Goal: Task Accomplishment & Management: Manage account settings

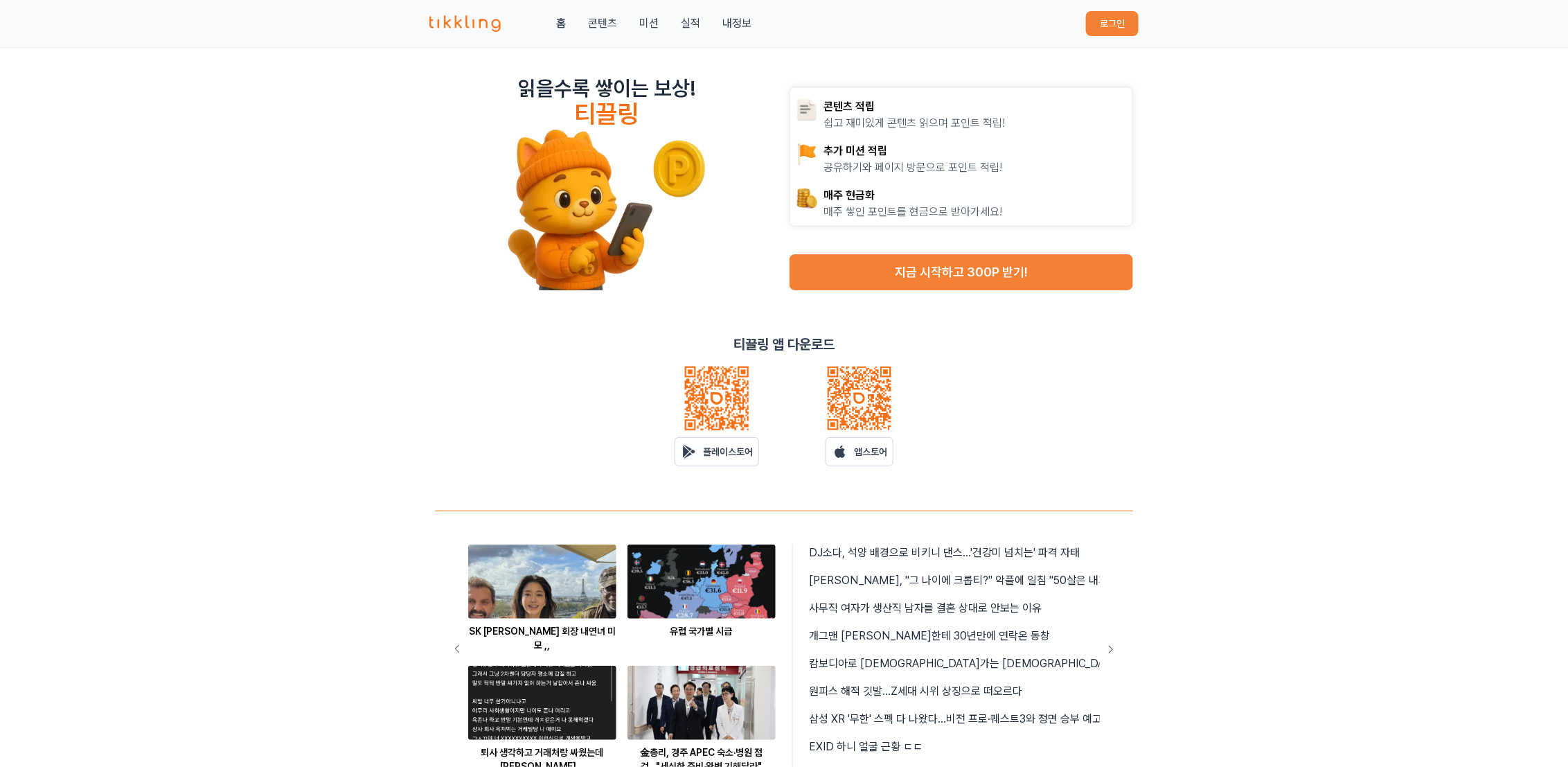
click at [1124, 35] on button "로그인" at bounding box center [1113, 23] width 53 height 25
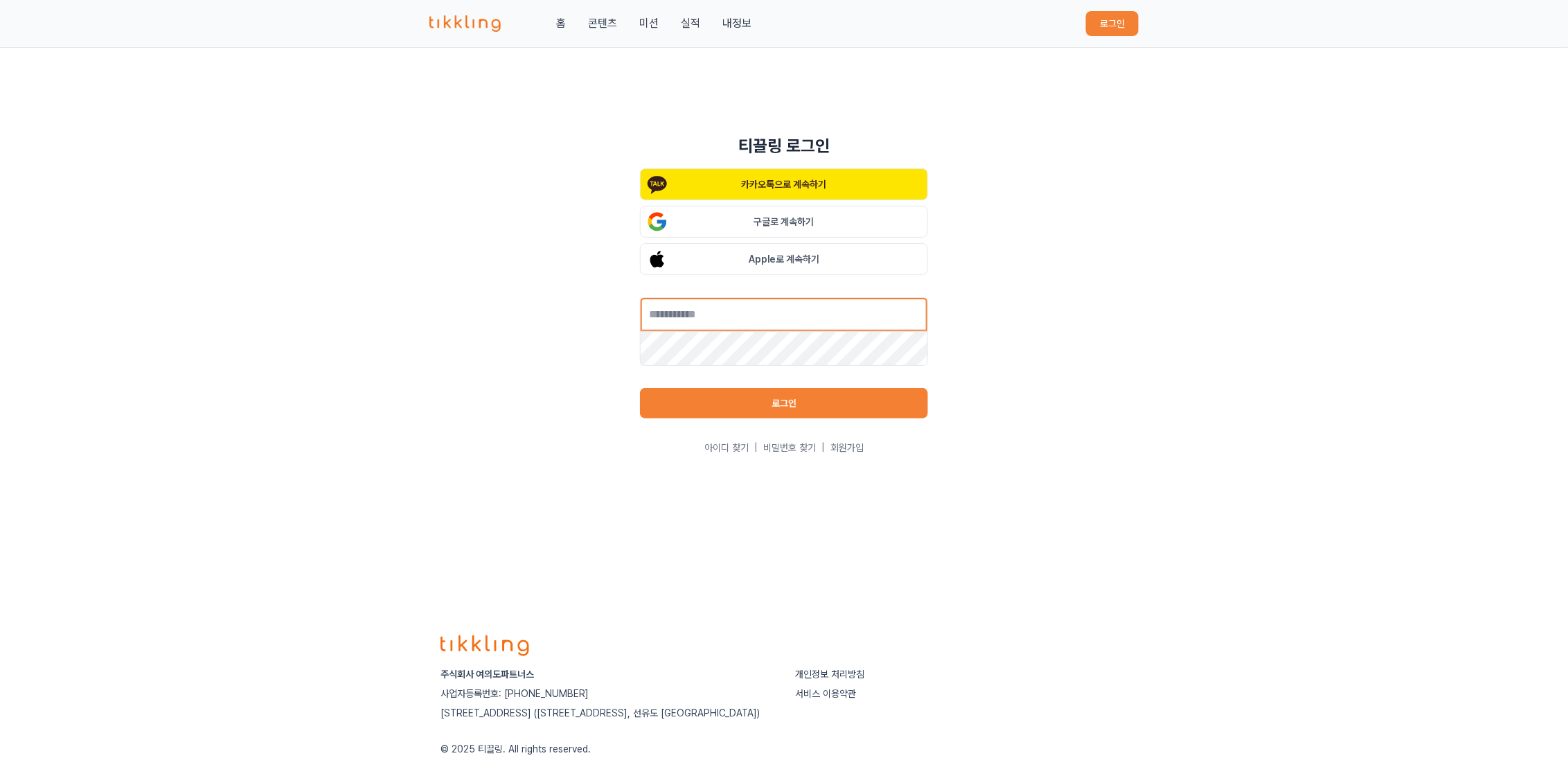
click at [830, 317] on input "text" at bounding box center [784, 315] width 288 height 35
type input "**********"
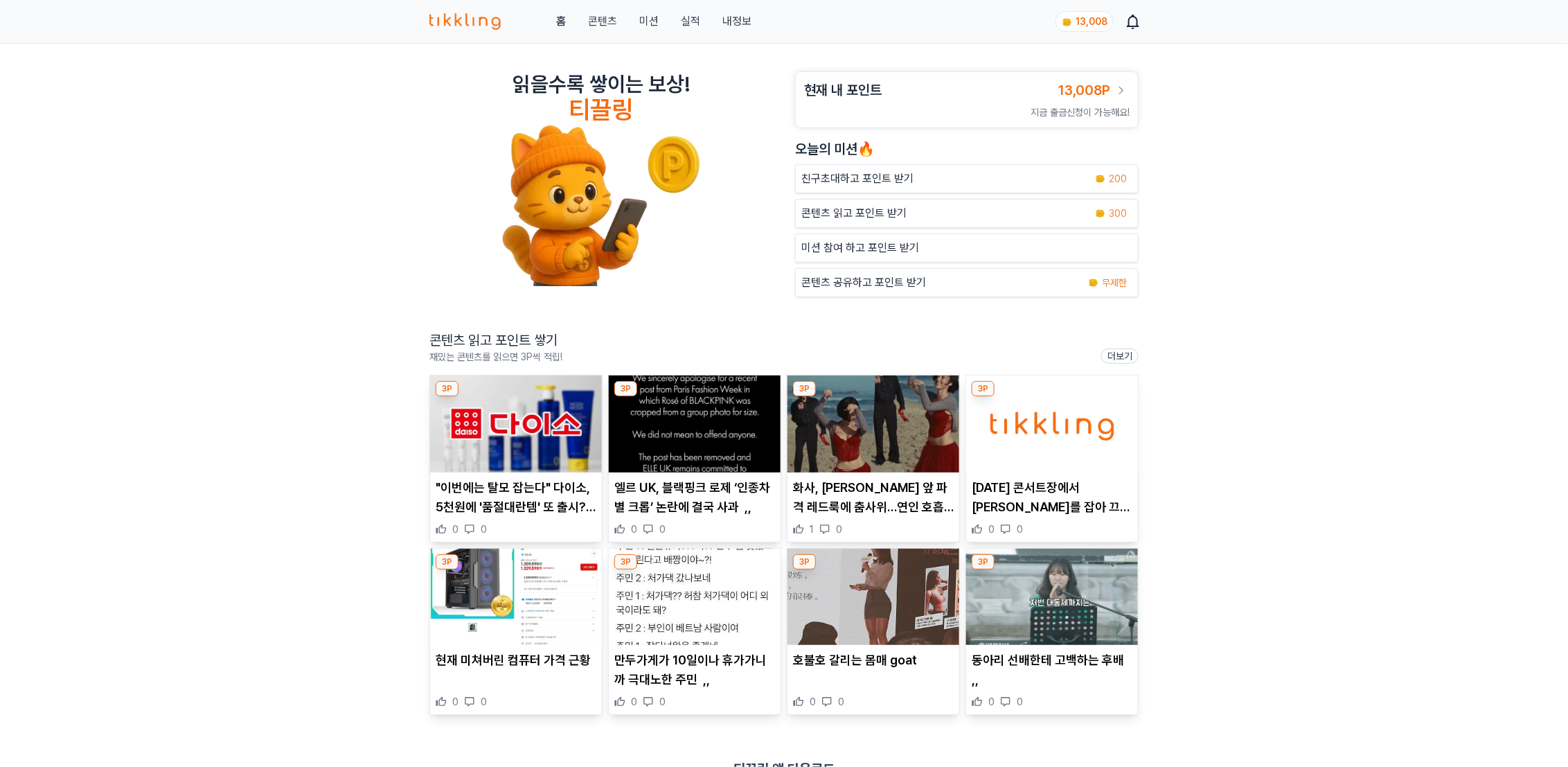
click at [514, 434] on img at bounding box center [516, 424] width 172 height 97
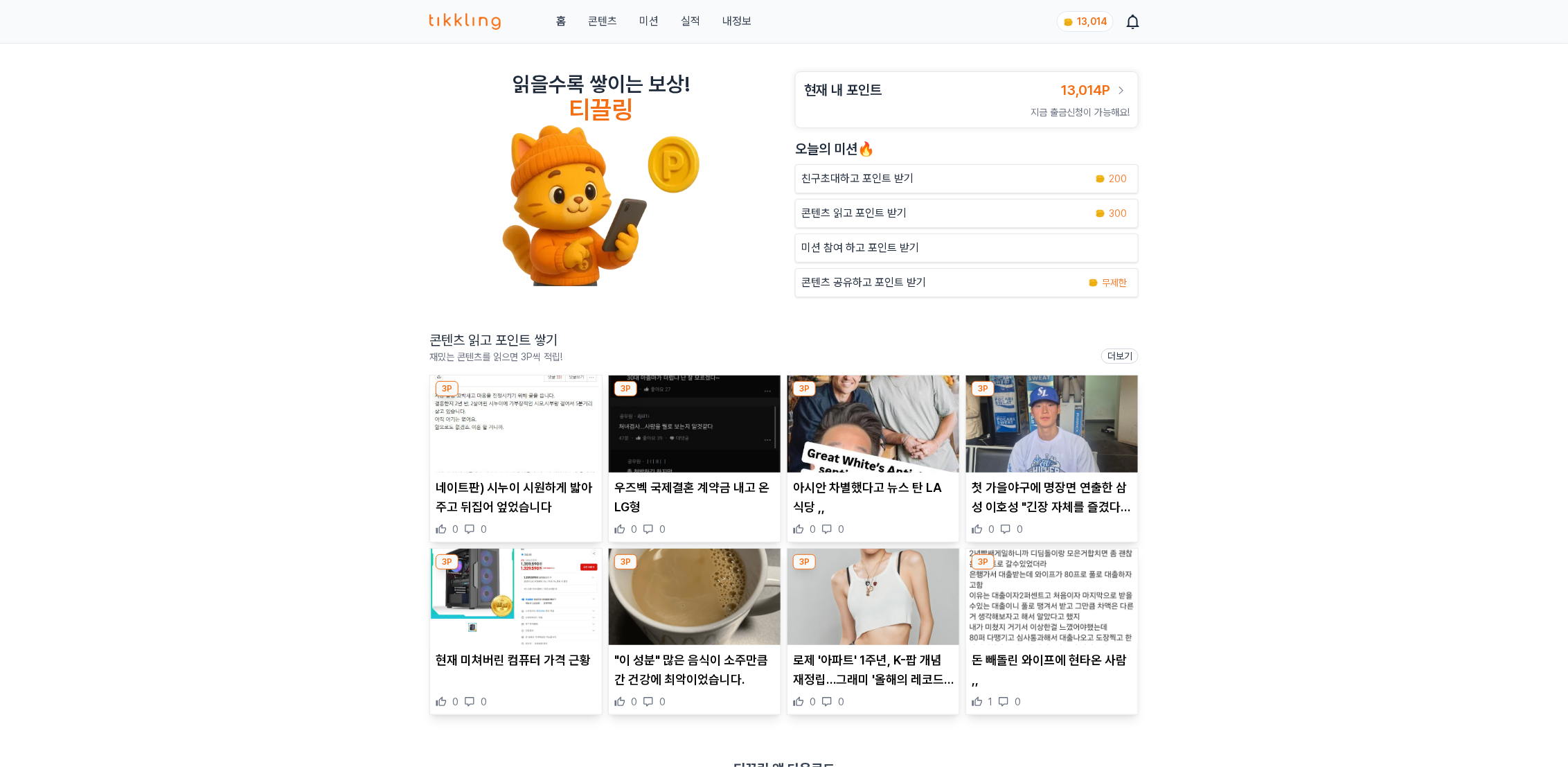
click at [521, 430] on img at bounding box center [516, 424] width 172 height 97
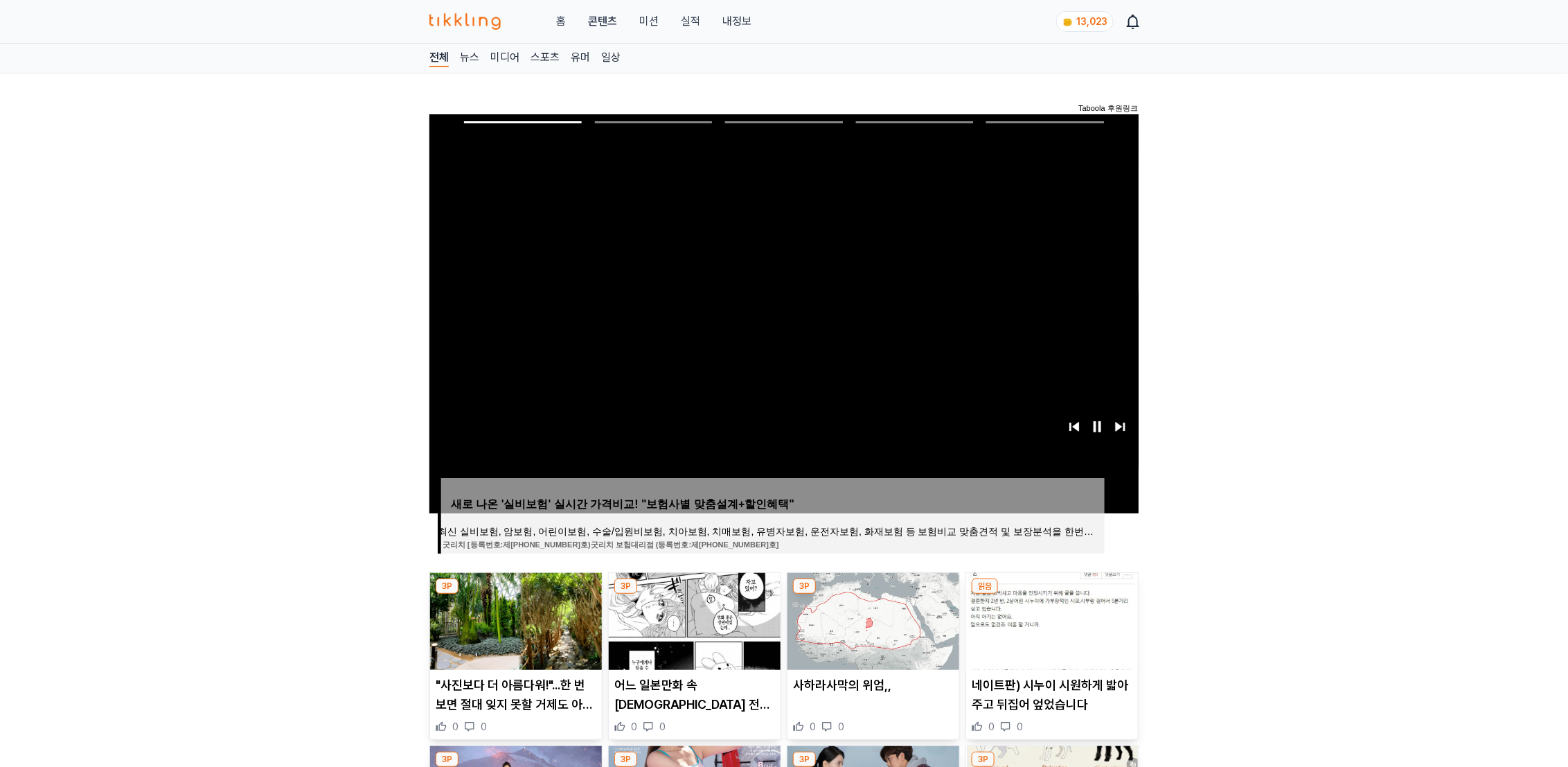
click at [681, 18] on link "실적" at bounding box center [691, 21] width 20 height 17
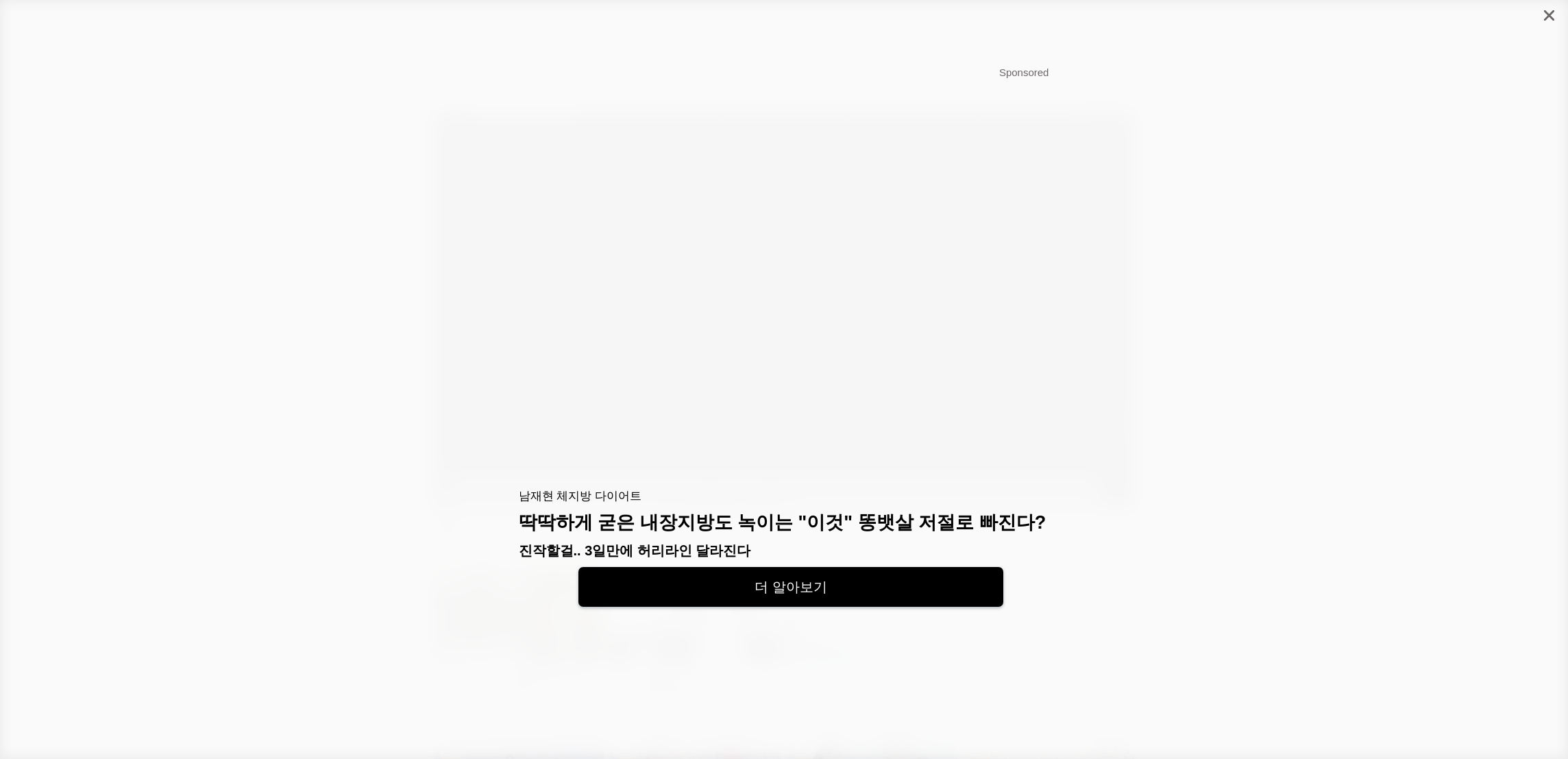
click at [1545, 10] on icon "close" at bounding box center [1549, 16] width 10 height 10
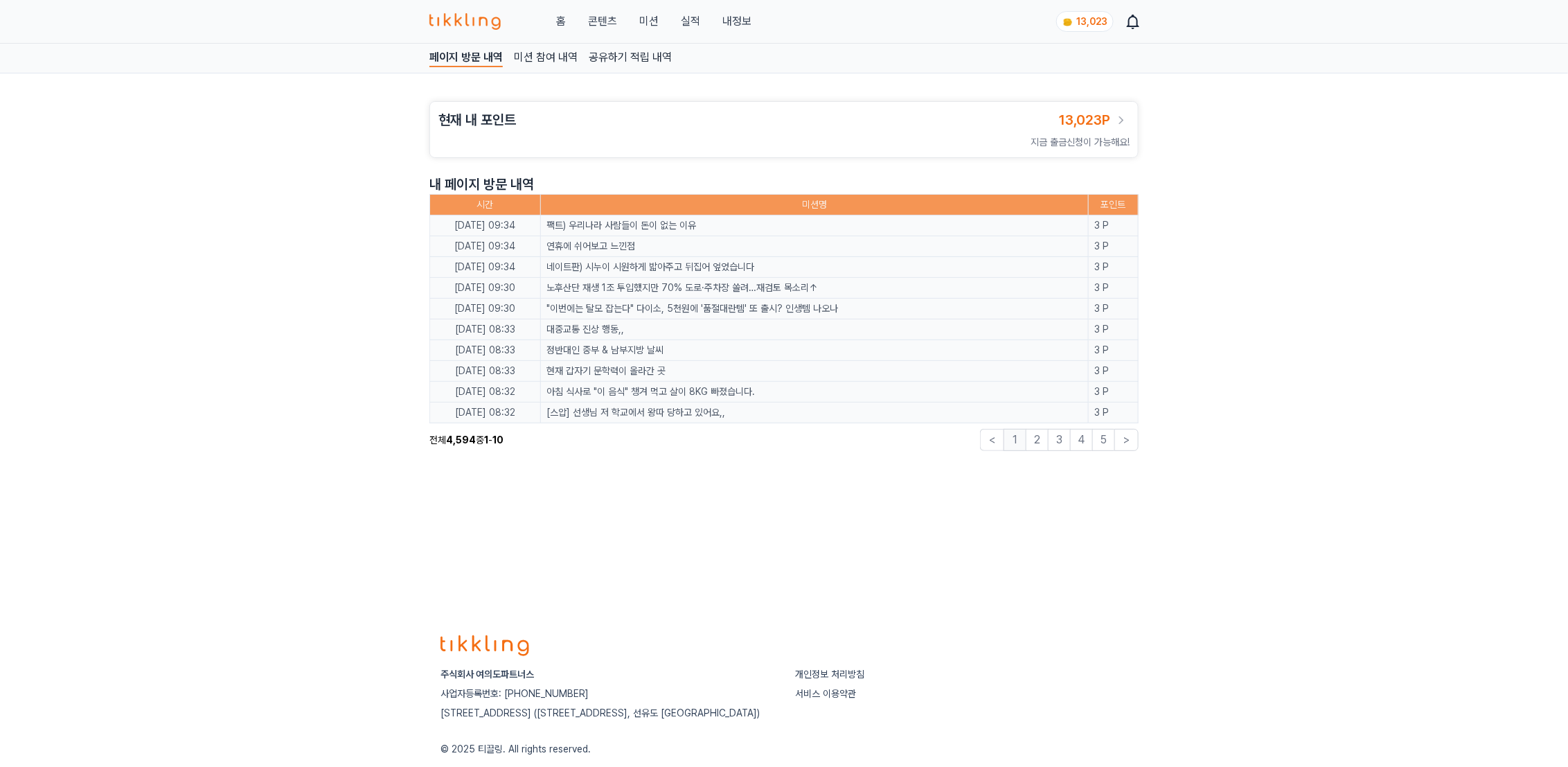
click at [580, 17] on div "홈 콘텐츠 미션 실적 내정보" at bounding box center [590, 21] width 322 height 17
click at [608, 20] on link "콘텐츠" at bounding box center [602, 21] width 29 height 17
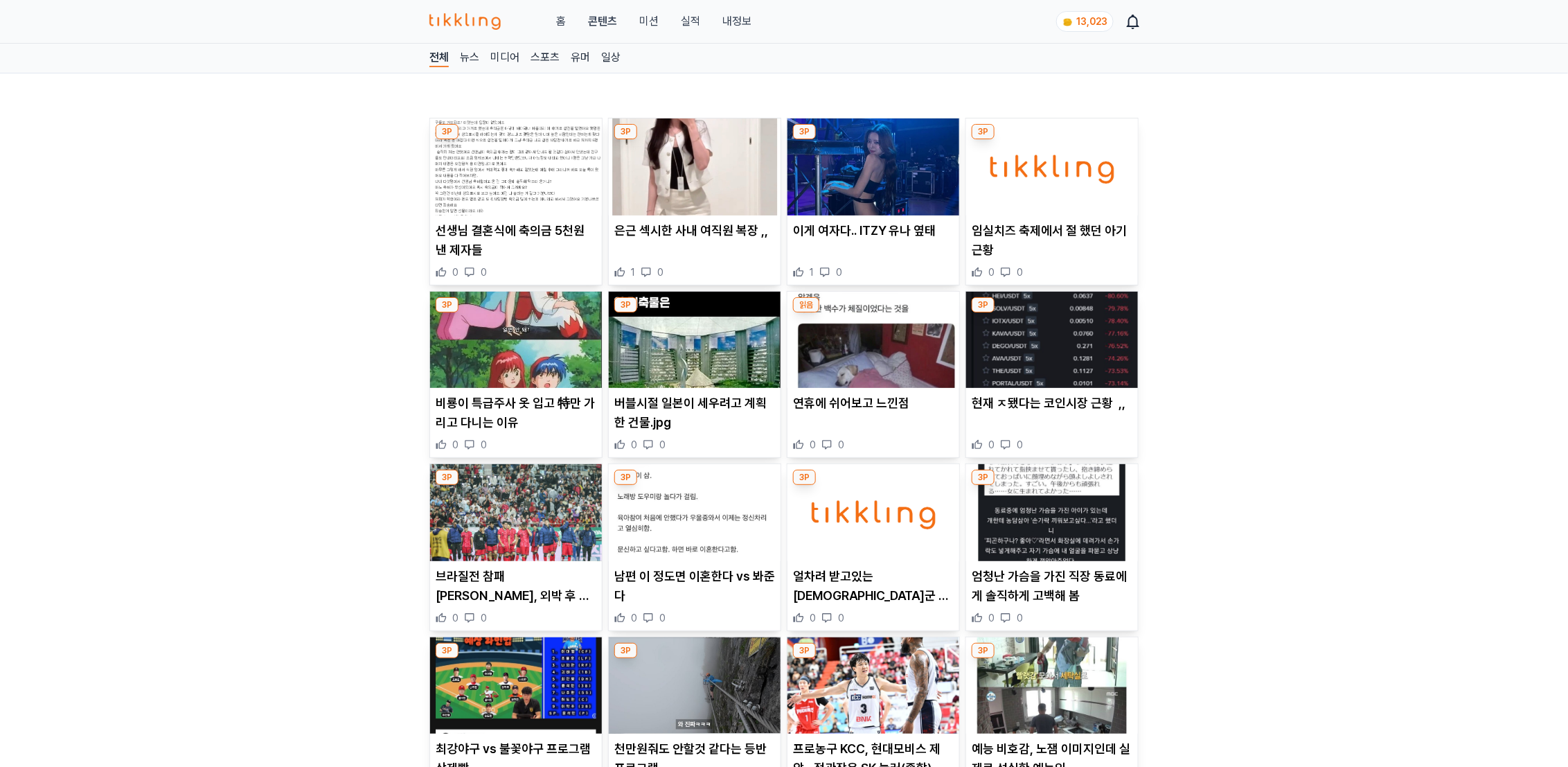
click at [549, 201] on img at bounding box center [516, 167] width 172 height 97
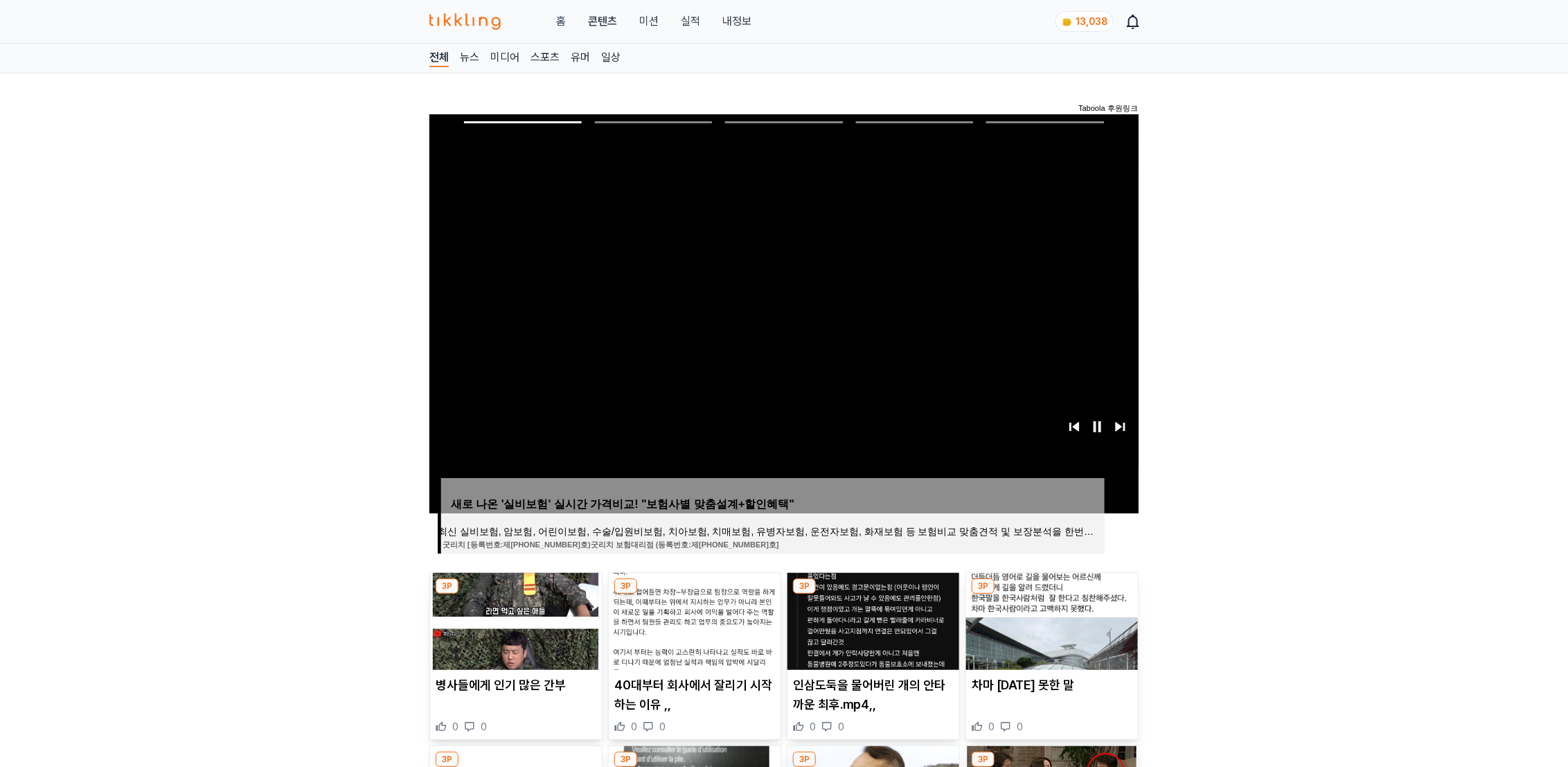
click at [692, 20] on link "실적" at bounding box center [691, 21] width 20 height 17
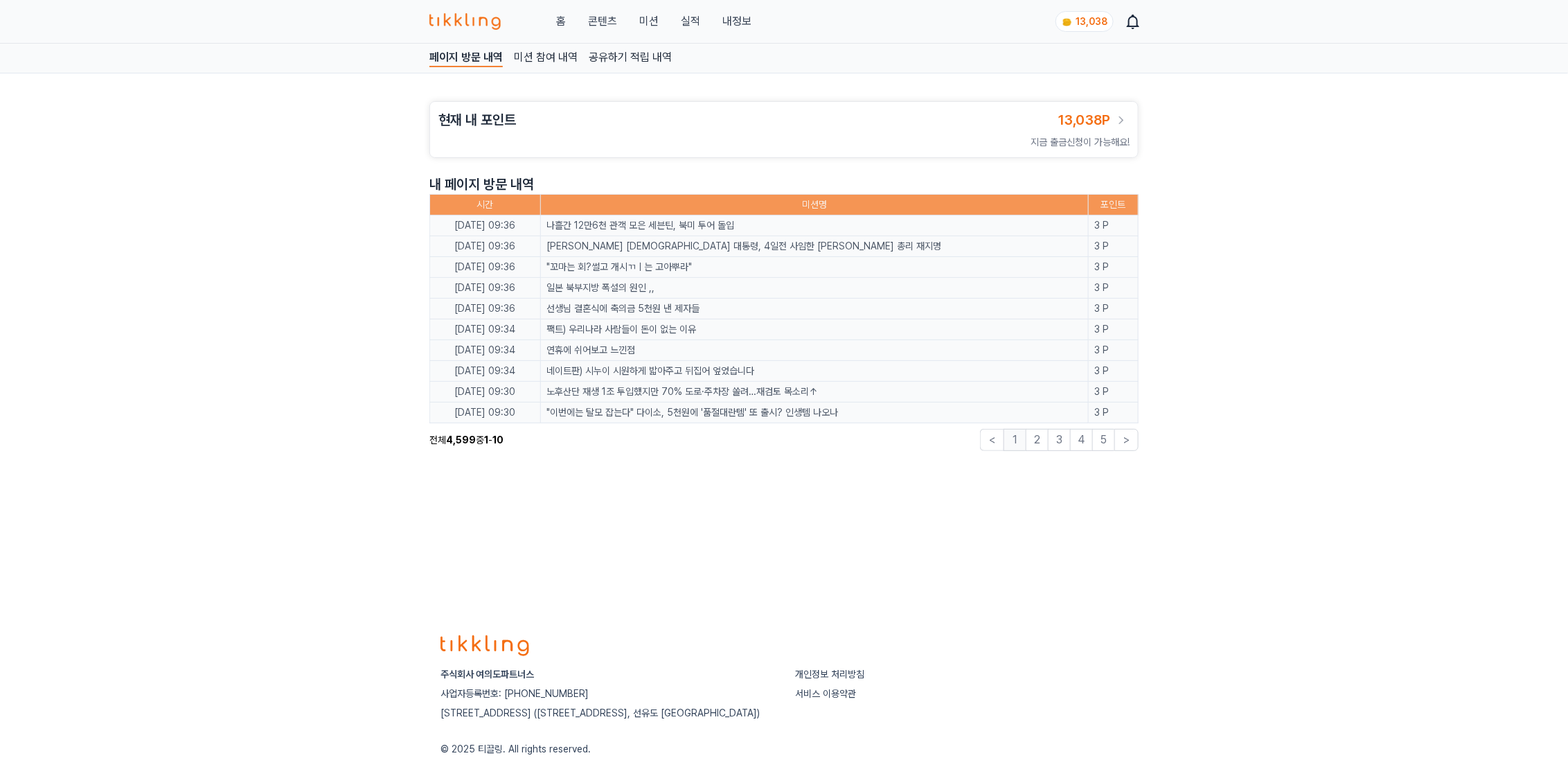
click at [1086, 21] on span "13,038" at bounding box center [1092, 21] width 32 height 11
click at [736, 16] on link "내정보" at bounding box center [737, 21] width 29 height 17
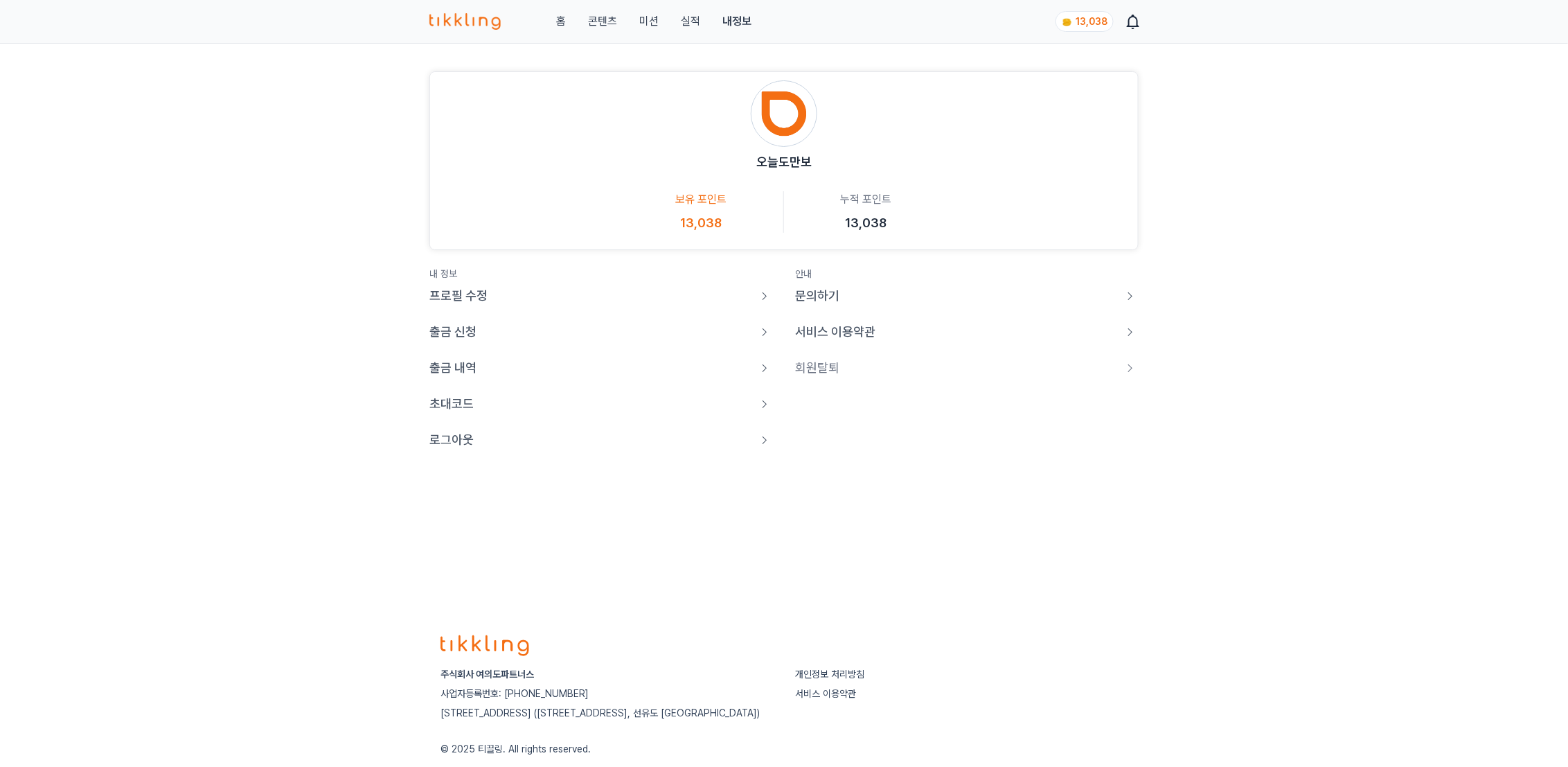
click at [464, 330] on p "출금 신청" at bounding box center [453, 332] width 47 height 20
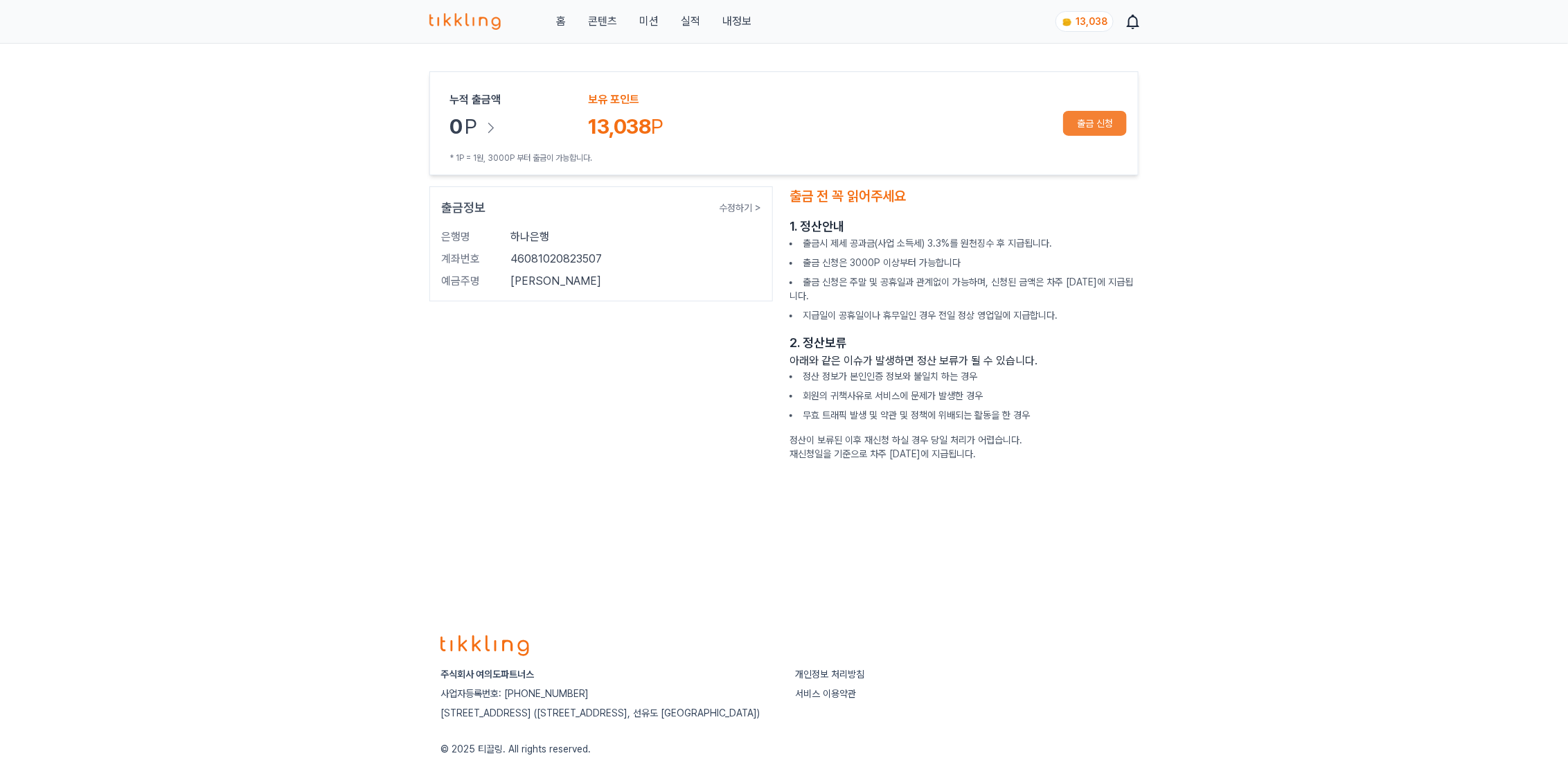
click at [1102, 121] on button "출금 신청" at bounding box center [1095, 123] width 64 height 25
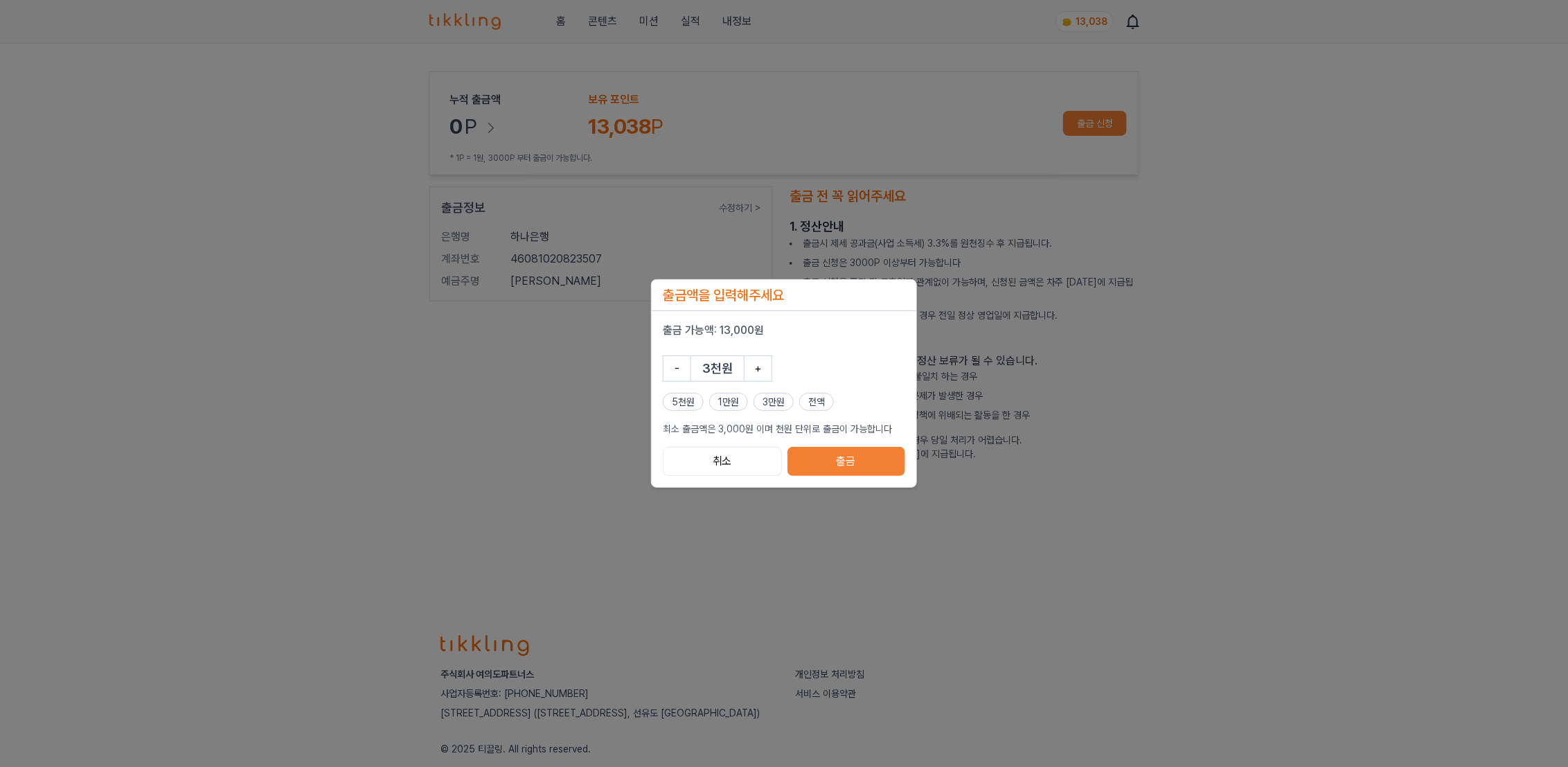
click at [798, 401] on div "5천원 1만원 3만원 전액" at bounding box center [784, 402] width 242 height 18
click at [823, 404] on button "전액" at bounding box center [817, 402] width 35 height 18
click at [850, 466] on button "출금" at bounding box center [846, 462] width 117 height 29
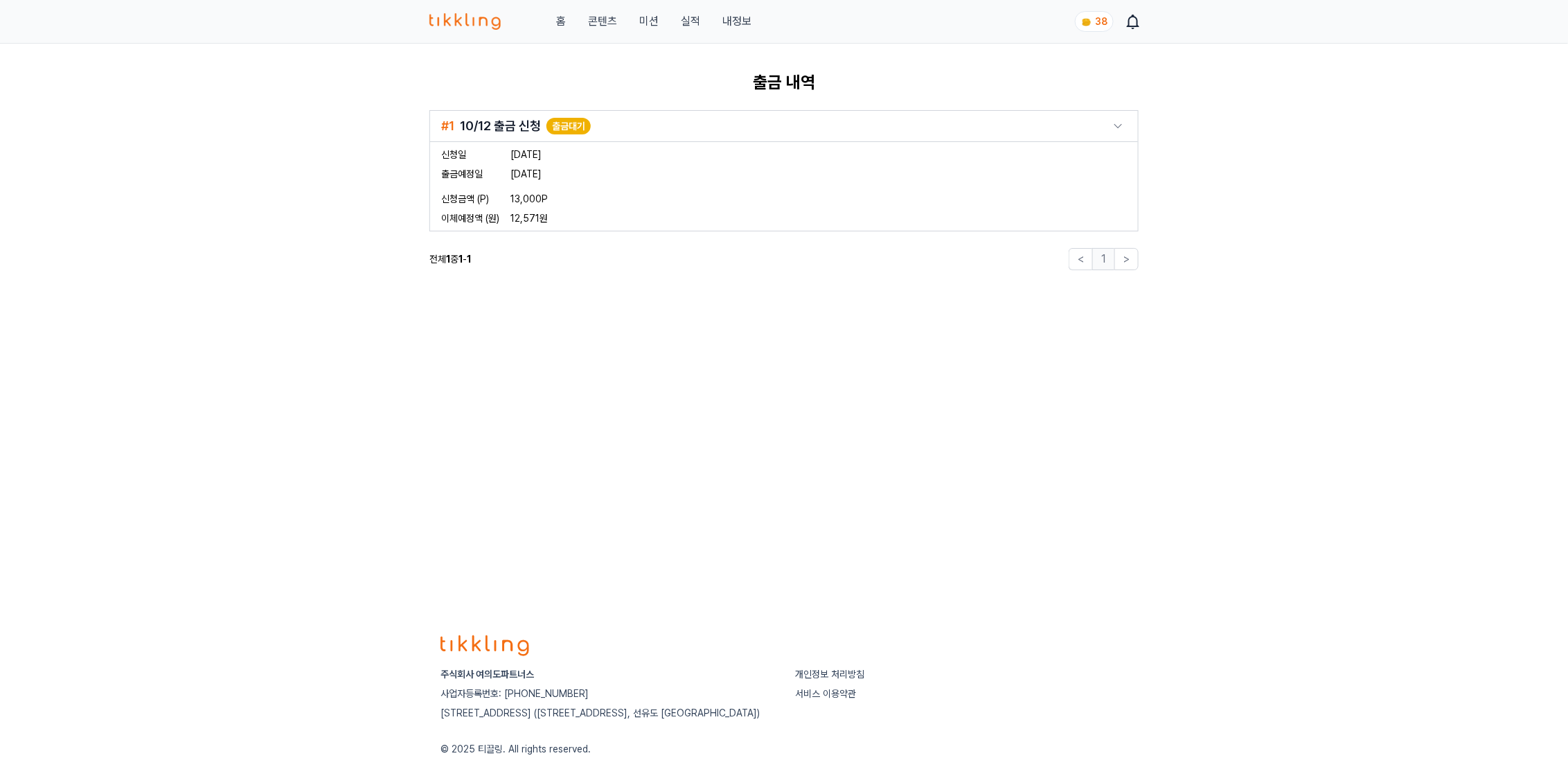
click at [561, 125] on span "출금대기" at bounding box center [569, 126] width 33 height 11
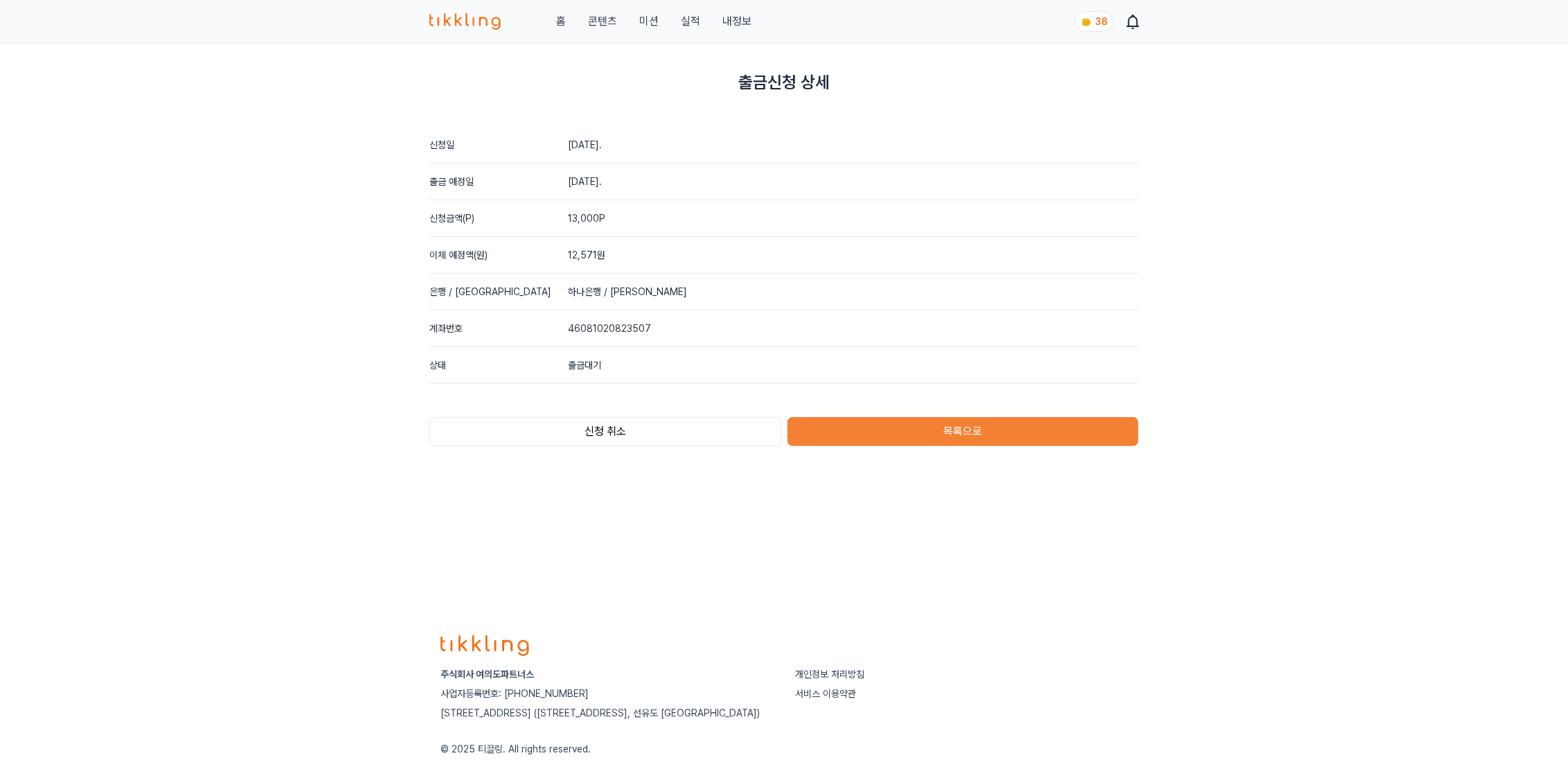
click at [669, 434] on button "신청 취소" at bounding box center [605, 432] width 352 height 29
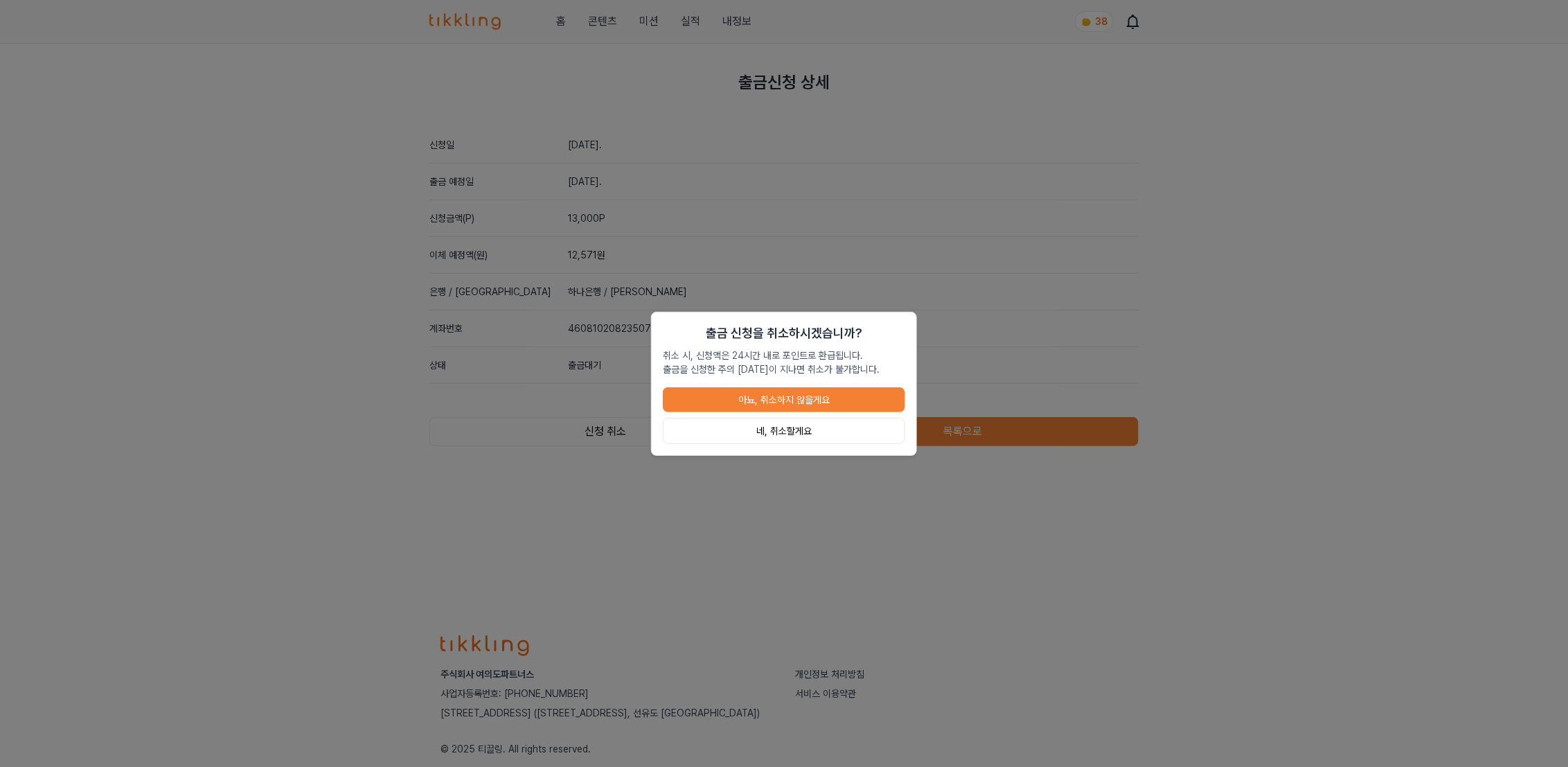
click at [807, 439] on button "네, 취소할게요" at bounding box center [784, 430] width 242 height 27
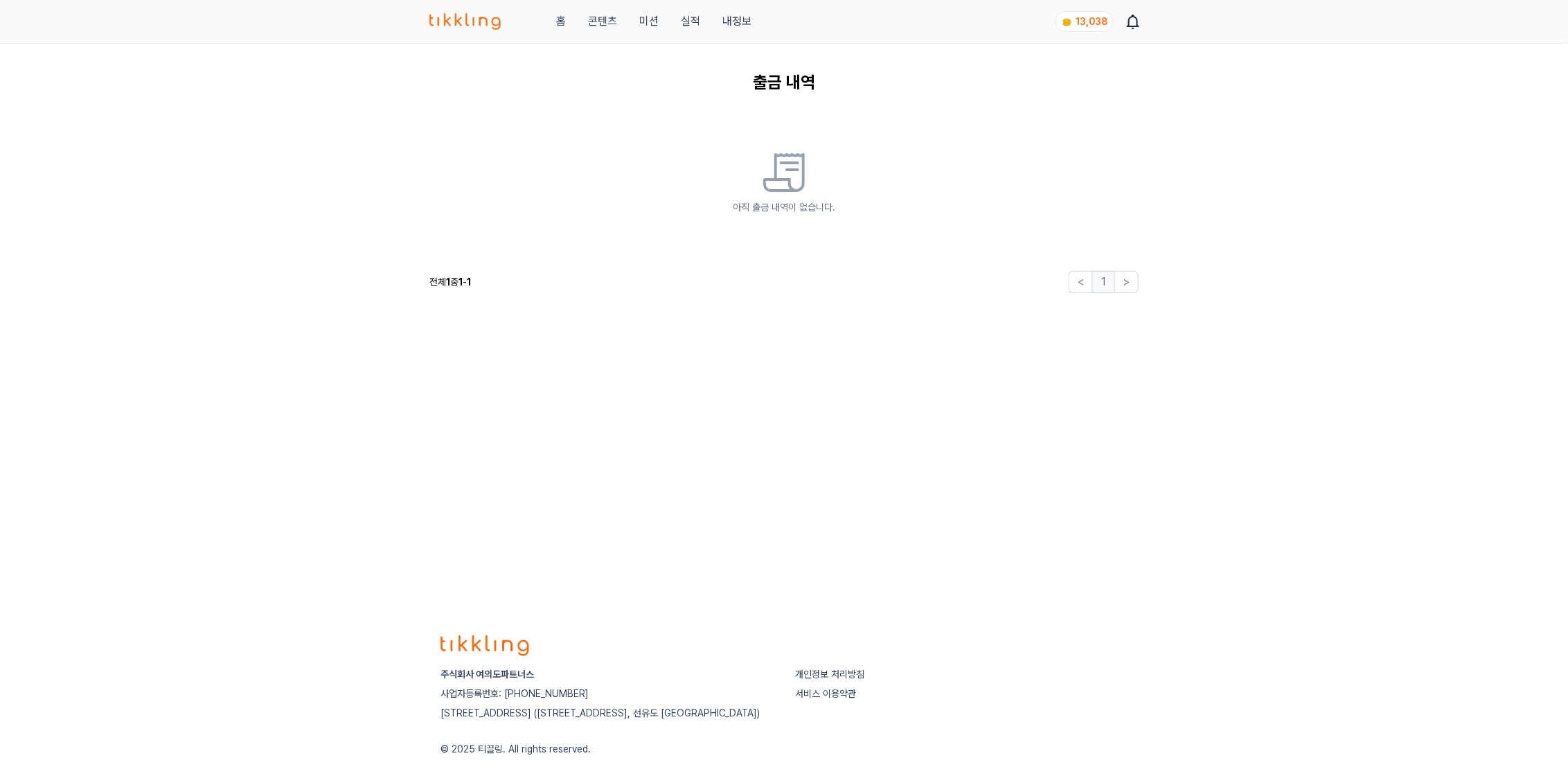
click at [1063, 22] on img at bounding box center [1067, 22] width 11 height 11
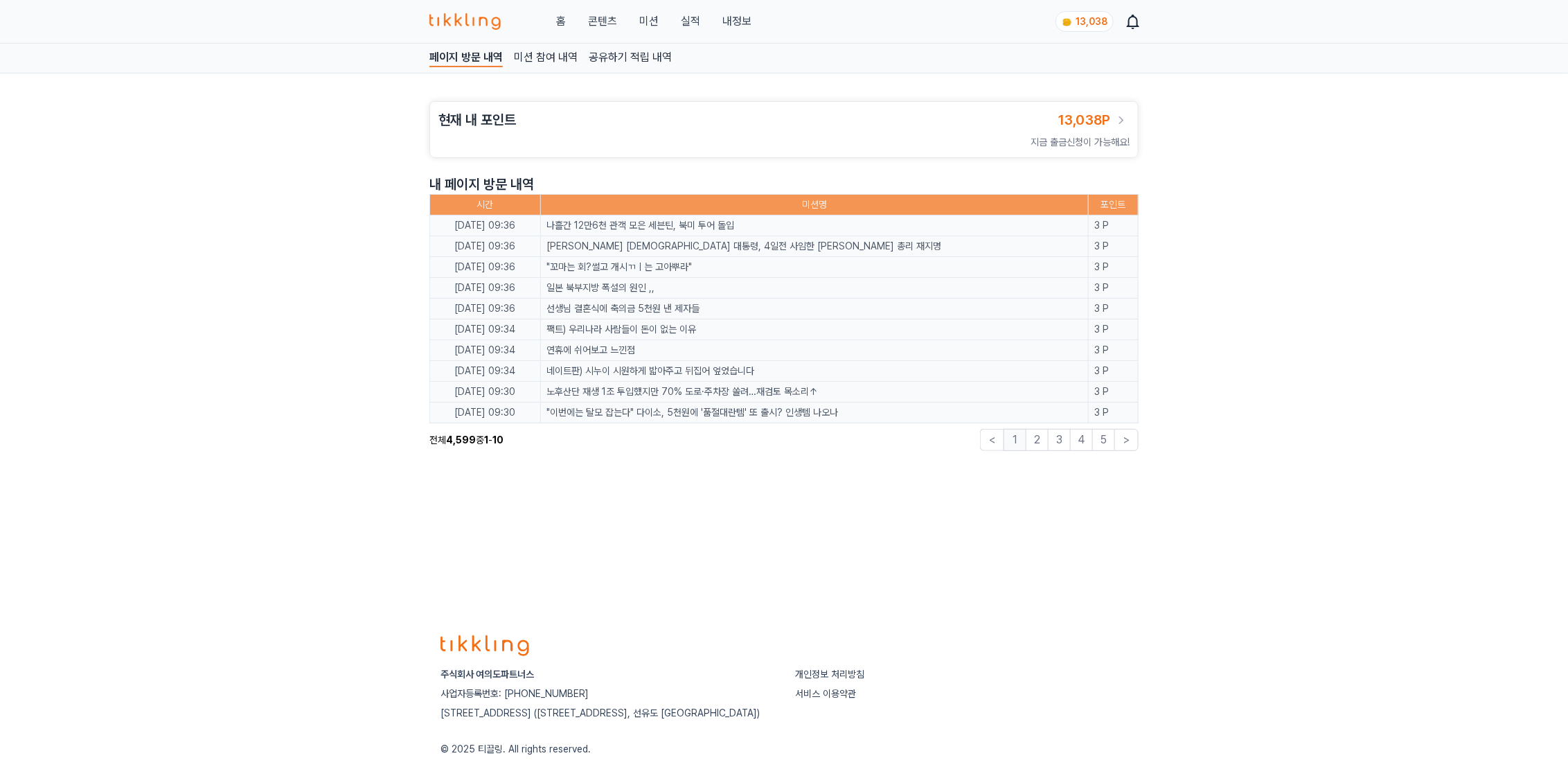
click at [1073, 117] on span "13,038P" at bounding box center [1084, 120] width 52 height 17
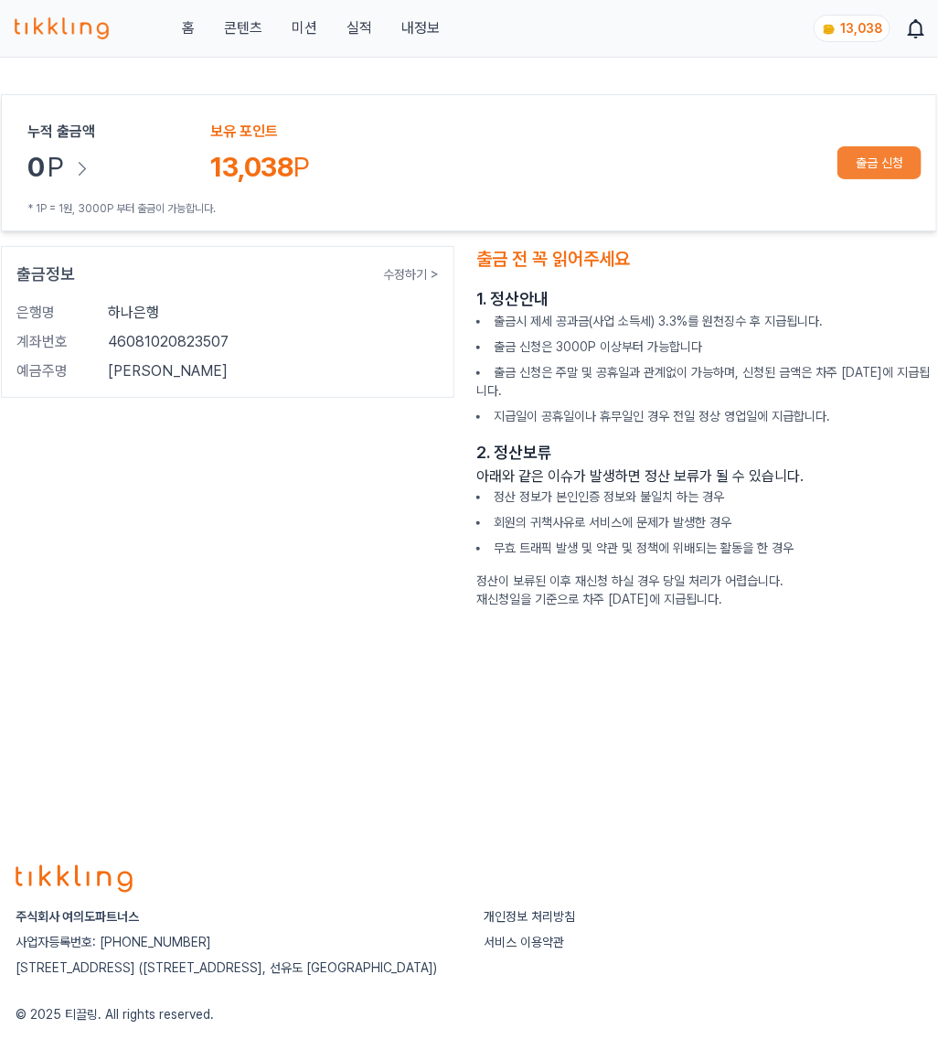
click at [893, 160] on button "출금 신청" at bounding box center [880, 162] width 84 height 33
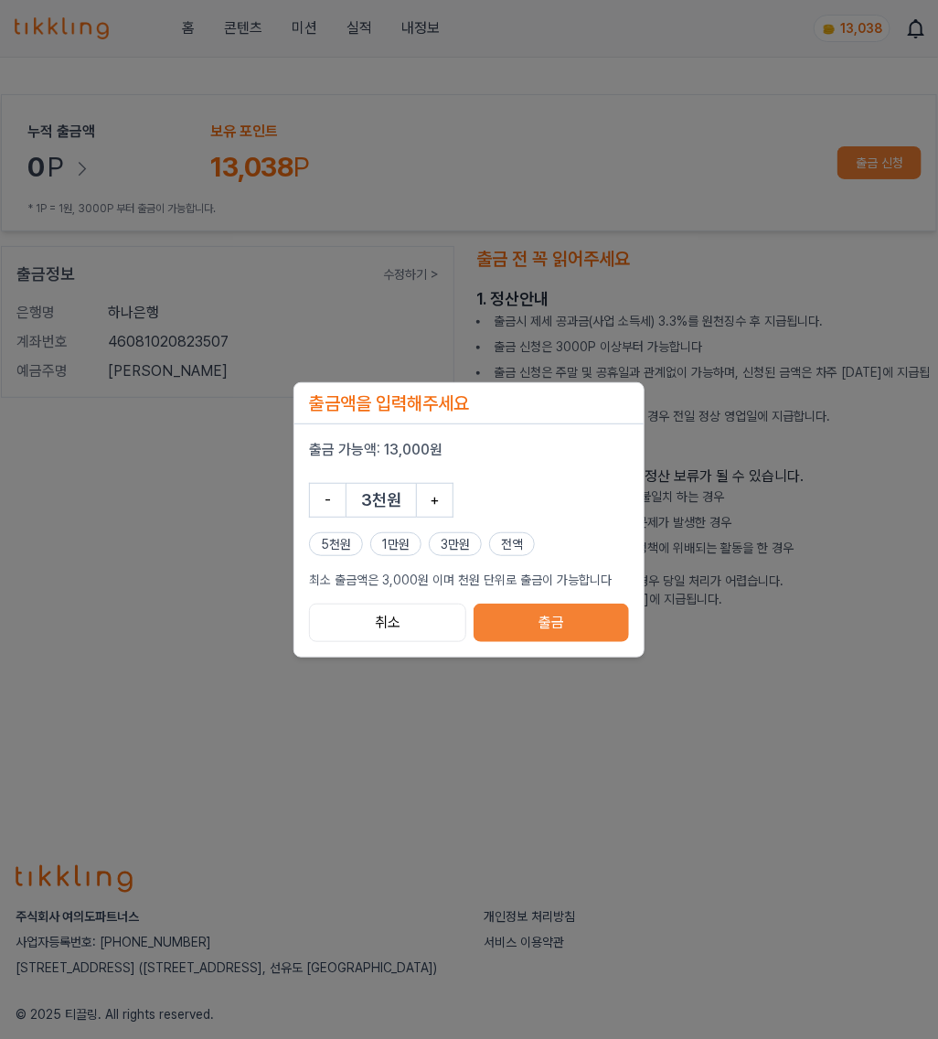
click at [519, 544] on button "전액" at bounding box center [512, 544] width 46 height 24
click at [544, 620] on button "출금" at bounding box center [551, 623] width 155 height 38
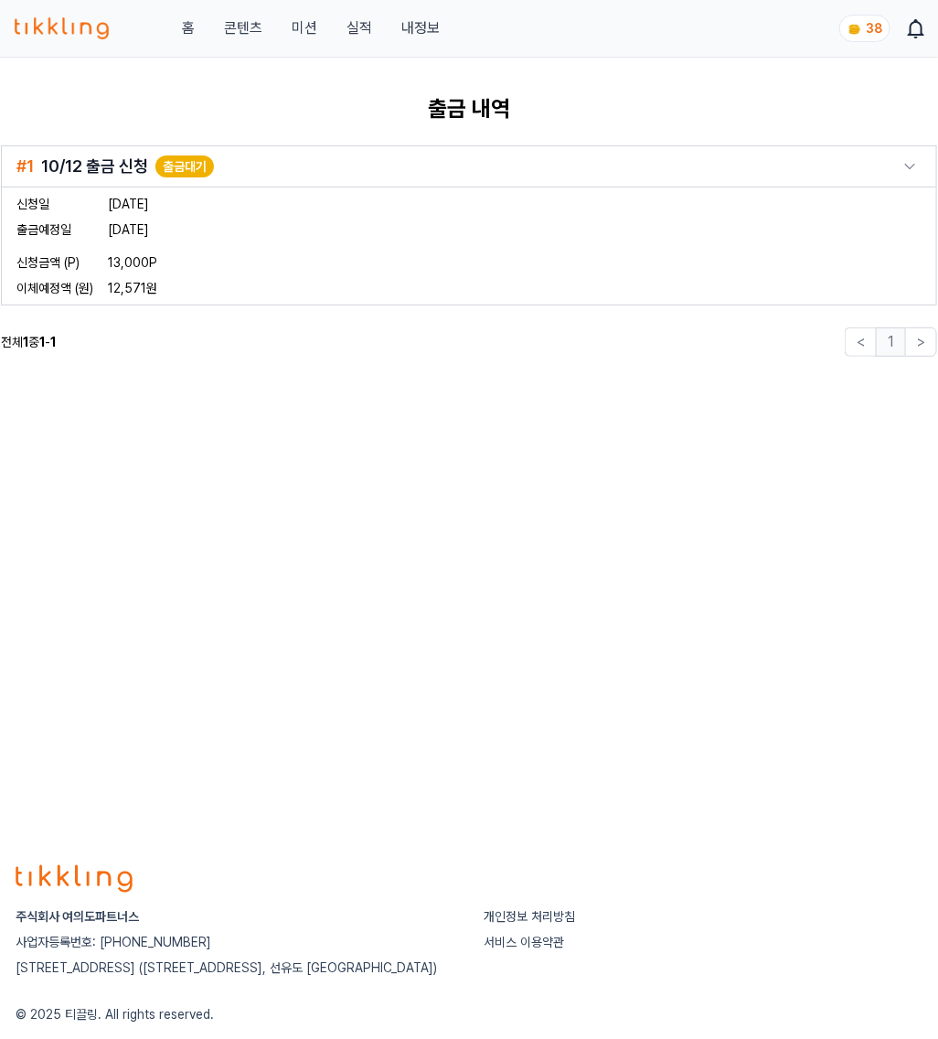
click at [97, 171] on p "#1 10/12 출금 신청" at bounding box center [82, 167] width 132 height 26
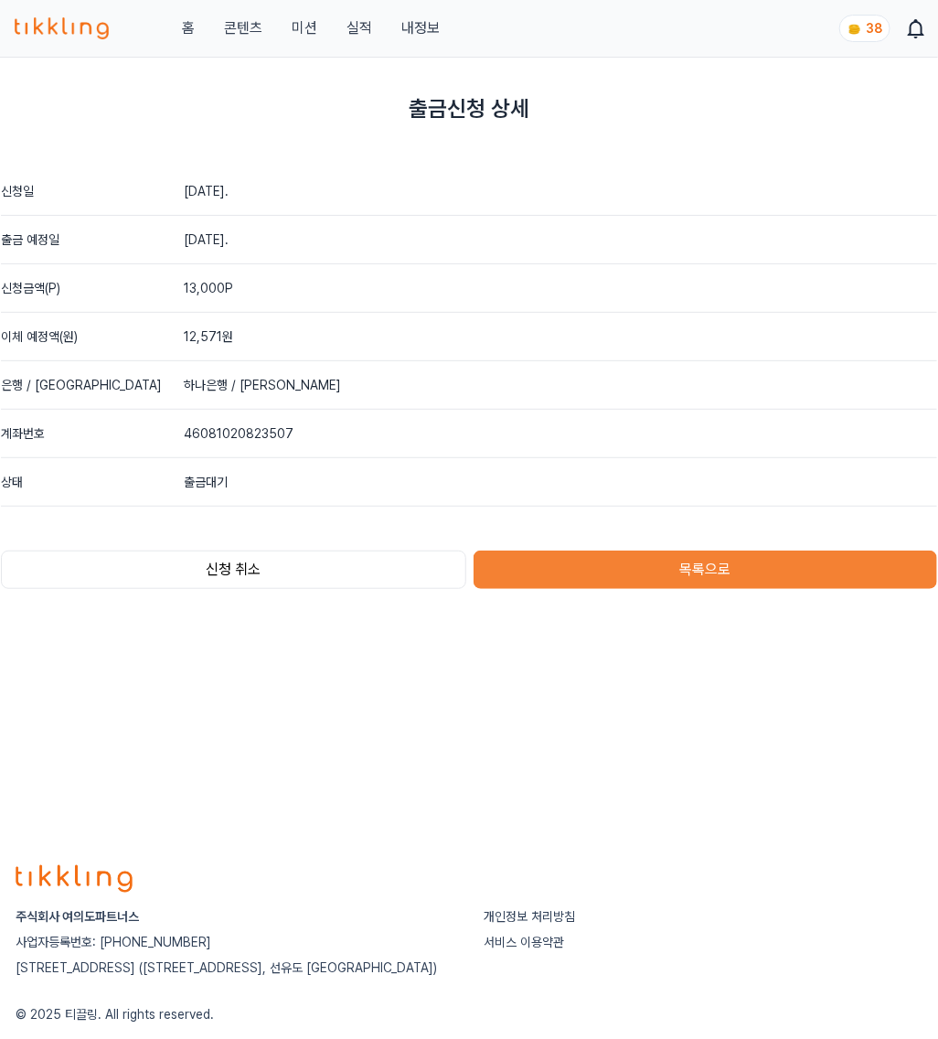
click at [328, 581] on button "신청 취소" at bounding box center [233, 570] width 465 height 38
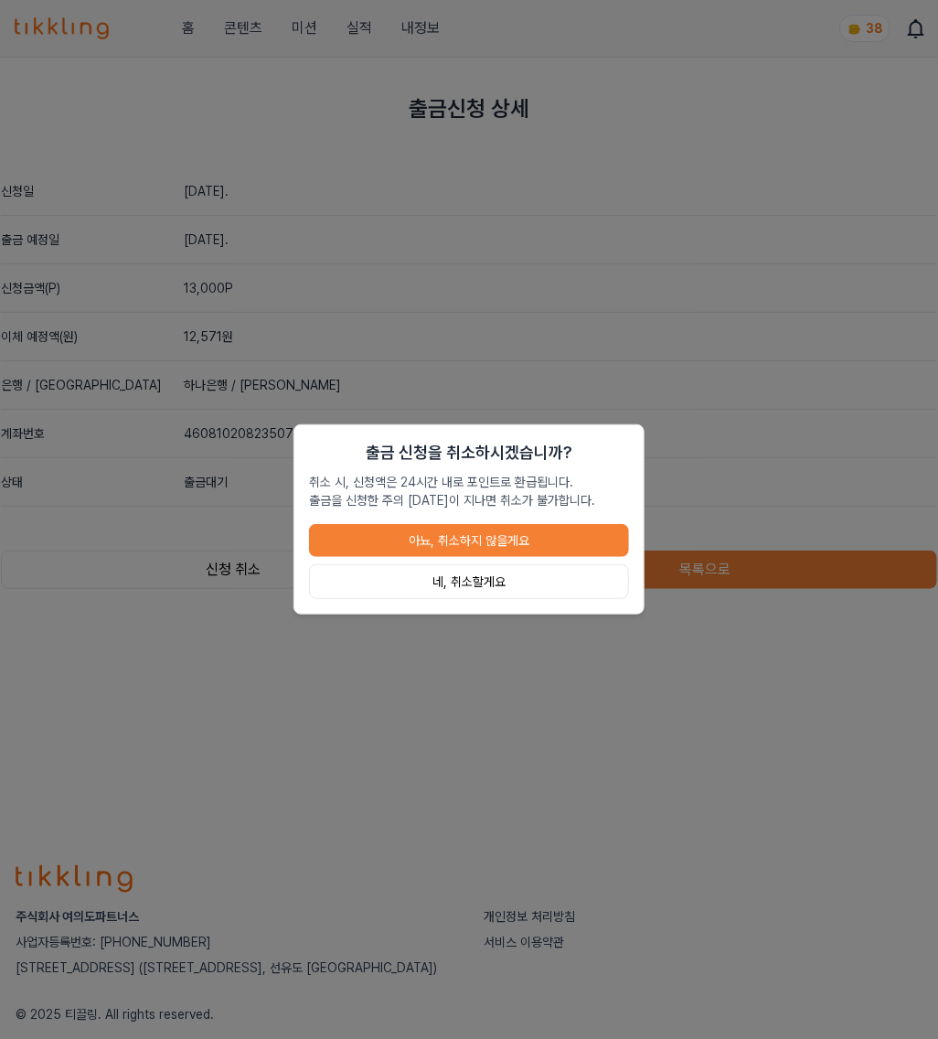
click at [508, 575] on button "네, 취소할게요" at bounding box center [469, 581] width 320 height 35
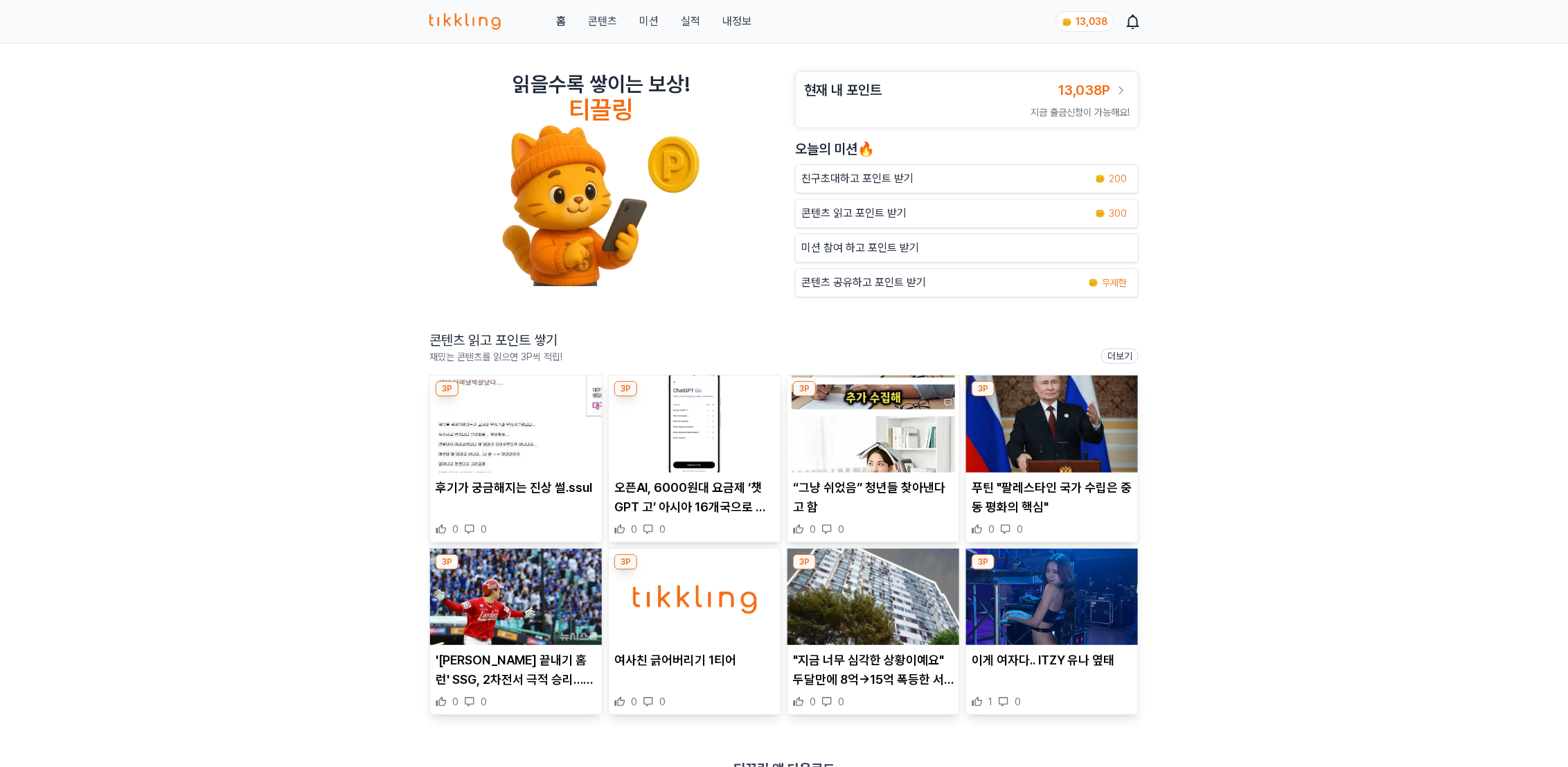
click at [878, 205] on div "콘텐츠 읽고 포인트 받기 300" at bounding box center [967, 213] width 344 height 29
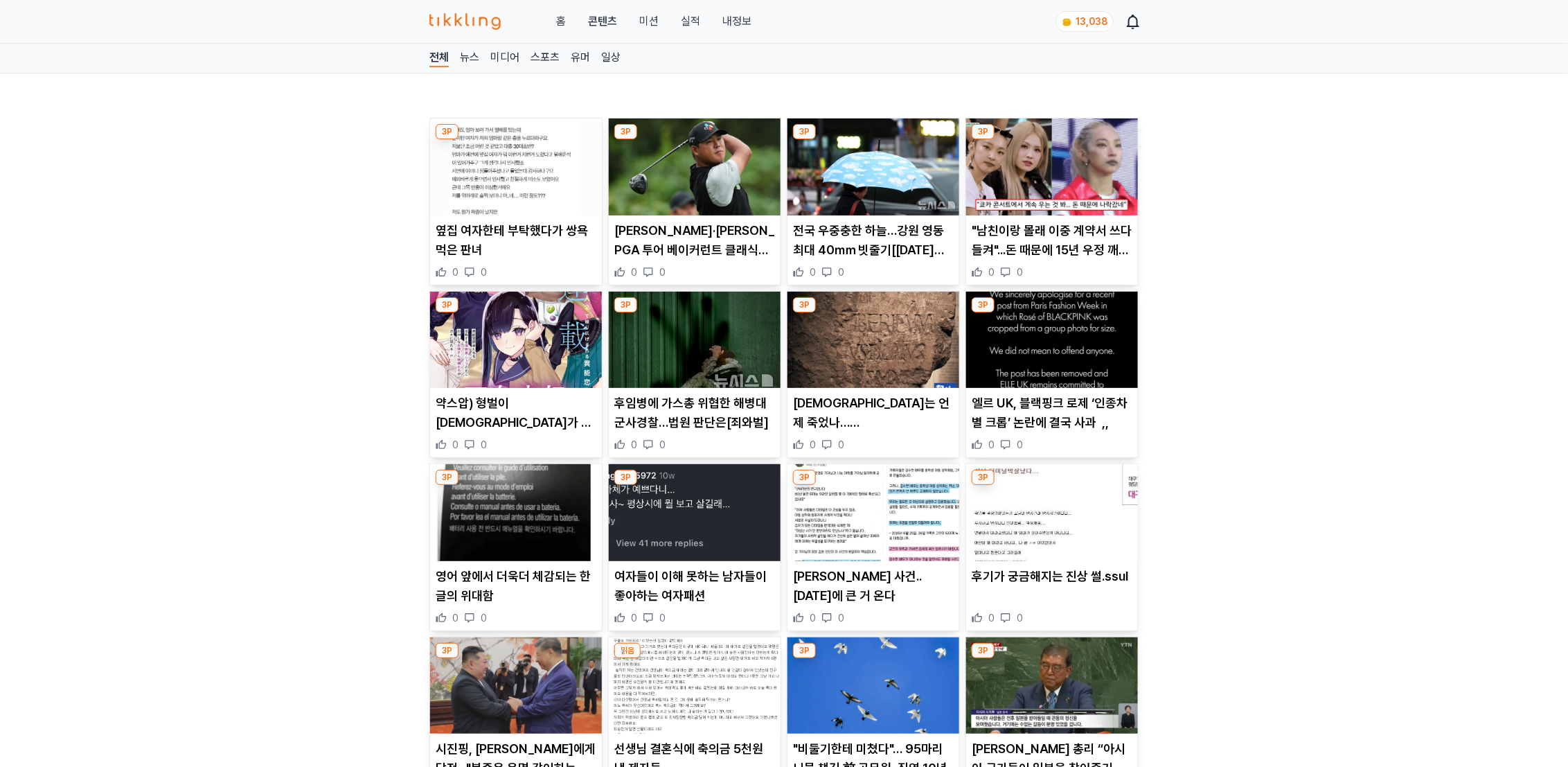
click at [508, 165] on img at bounding box center [516, 167] width 172 height 97
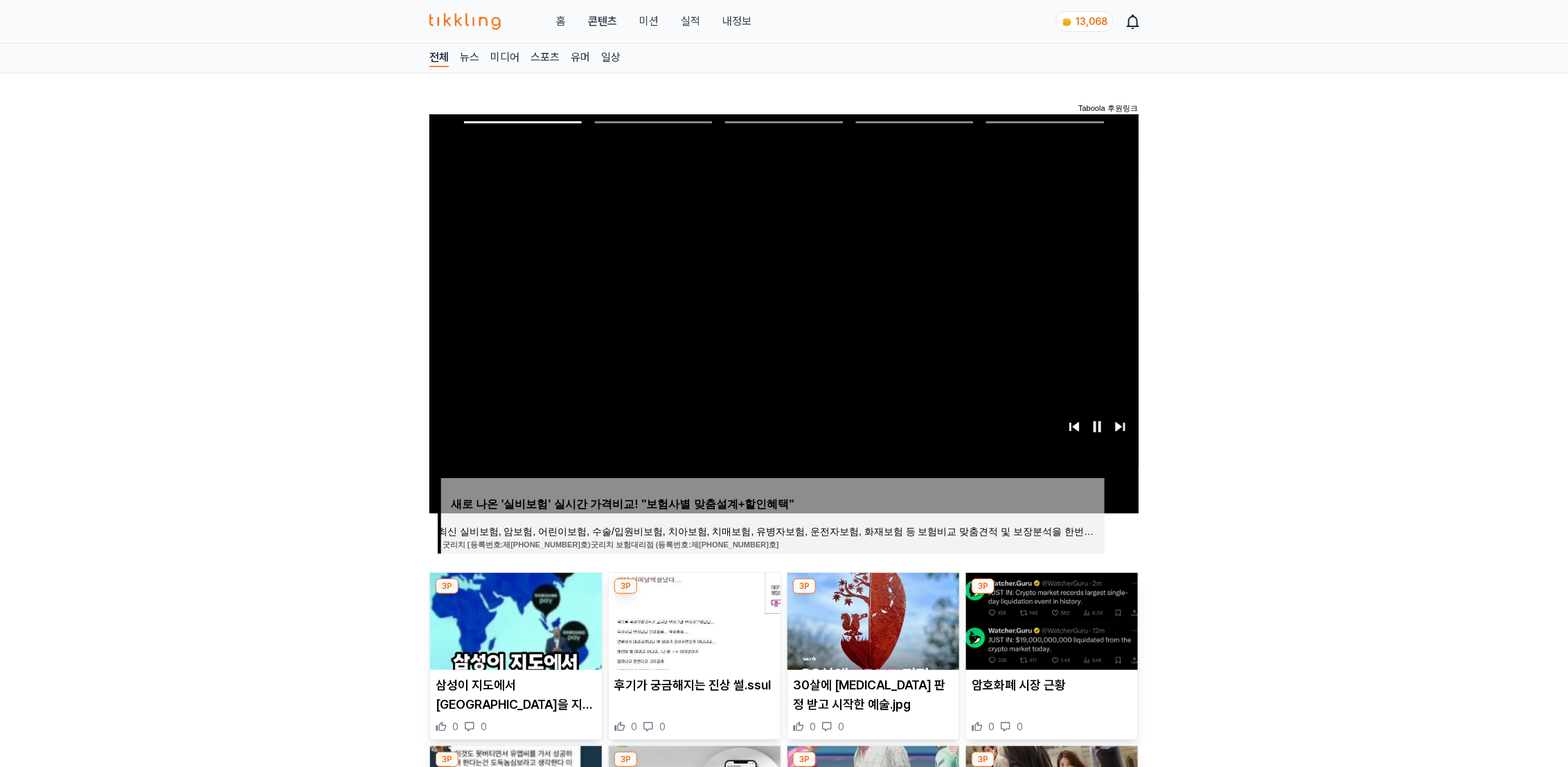
click at [685, 17] on link "실적" at bounding box center [691, 21] width 20 height 17
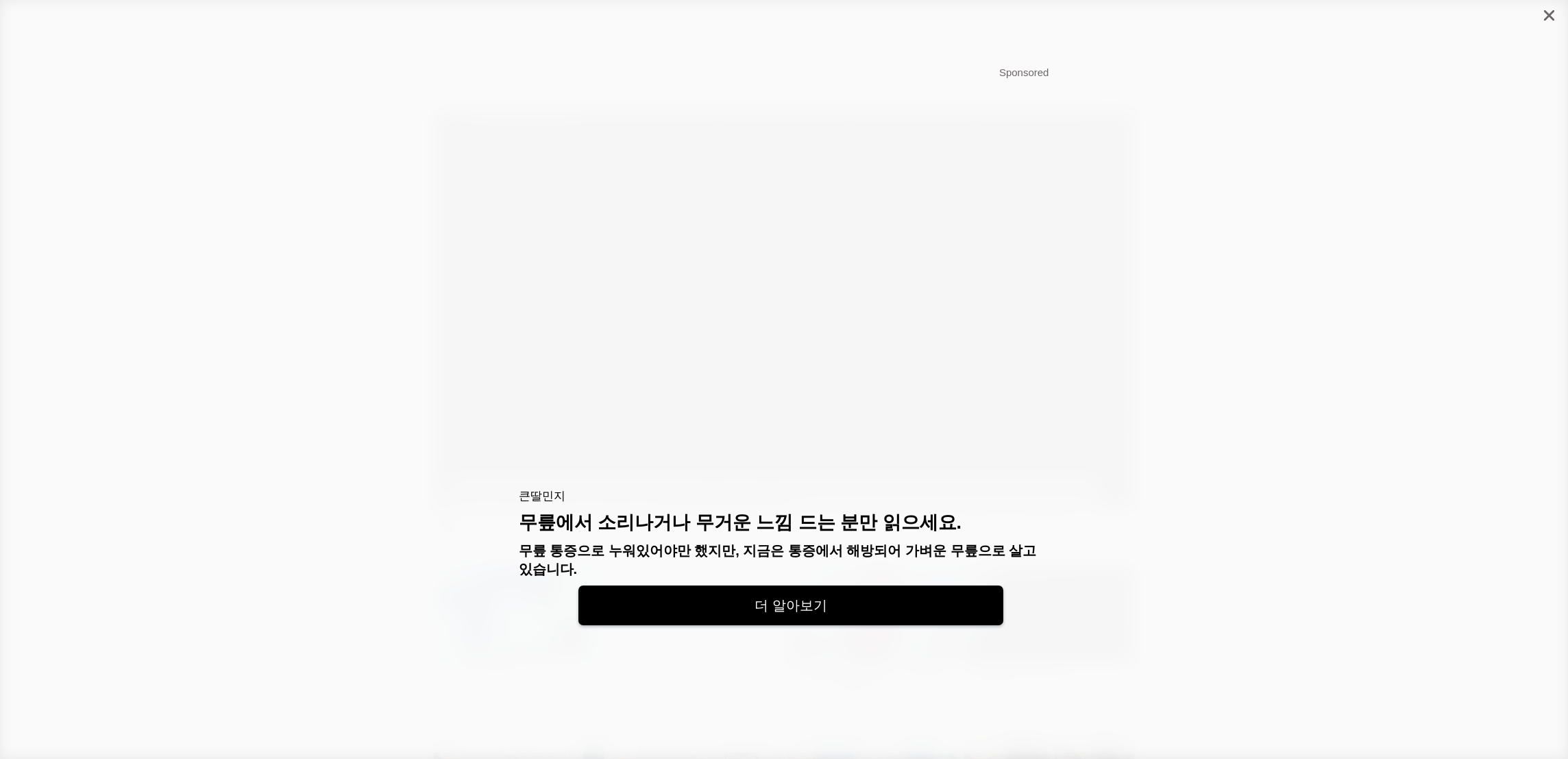
click at [1543, 16] on div at bounding box center [1549, 15] width 37 height 31
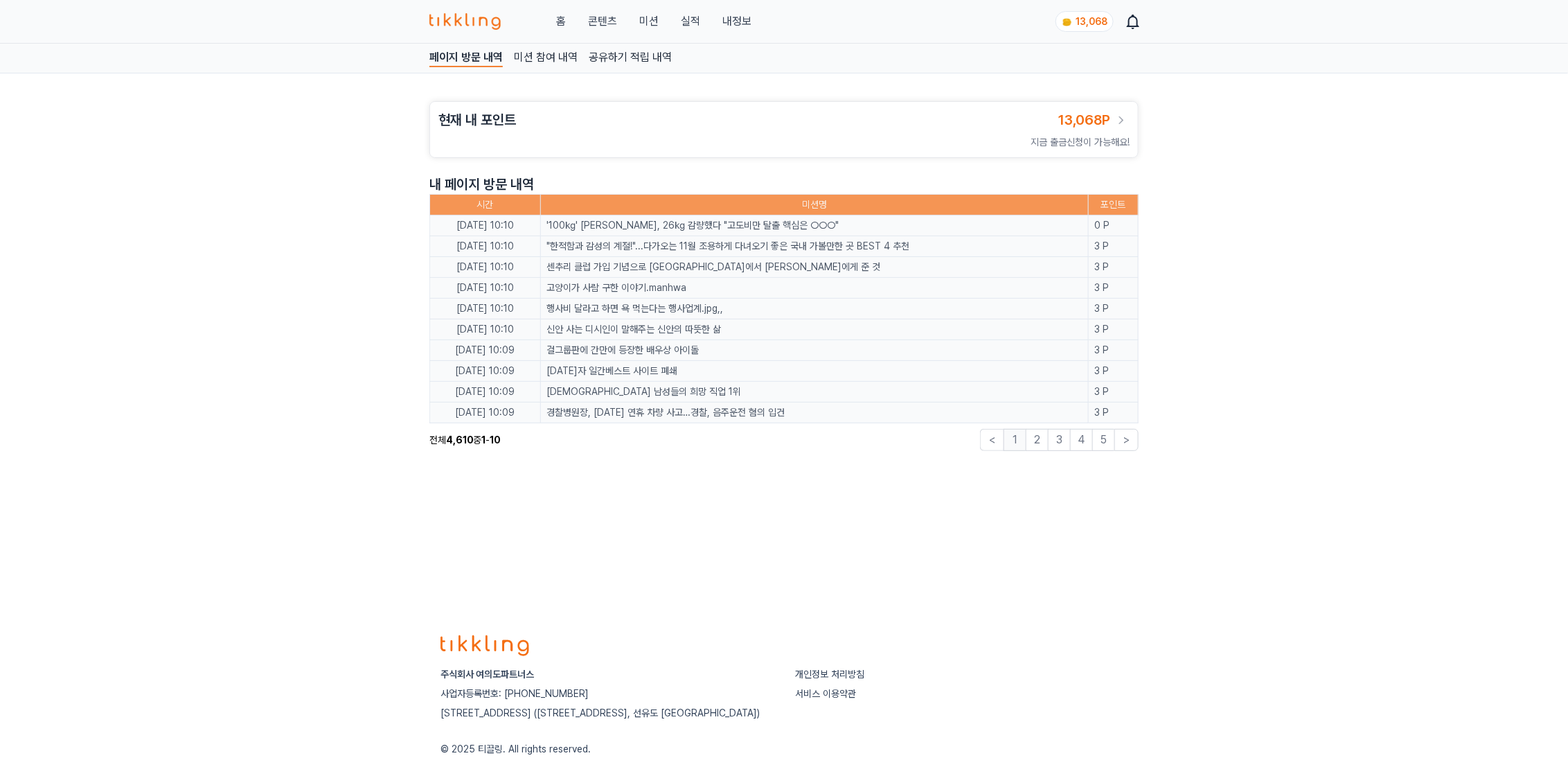
click at [692, 28] on link "실적" at bounding box center [691, 21] width 20 height 17
click at [728, 20] on link "내정보" at bounding box center [737, 21] width 29 height 17
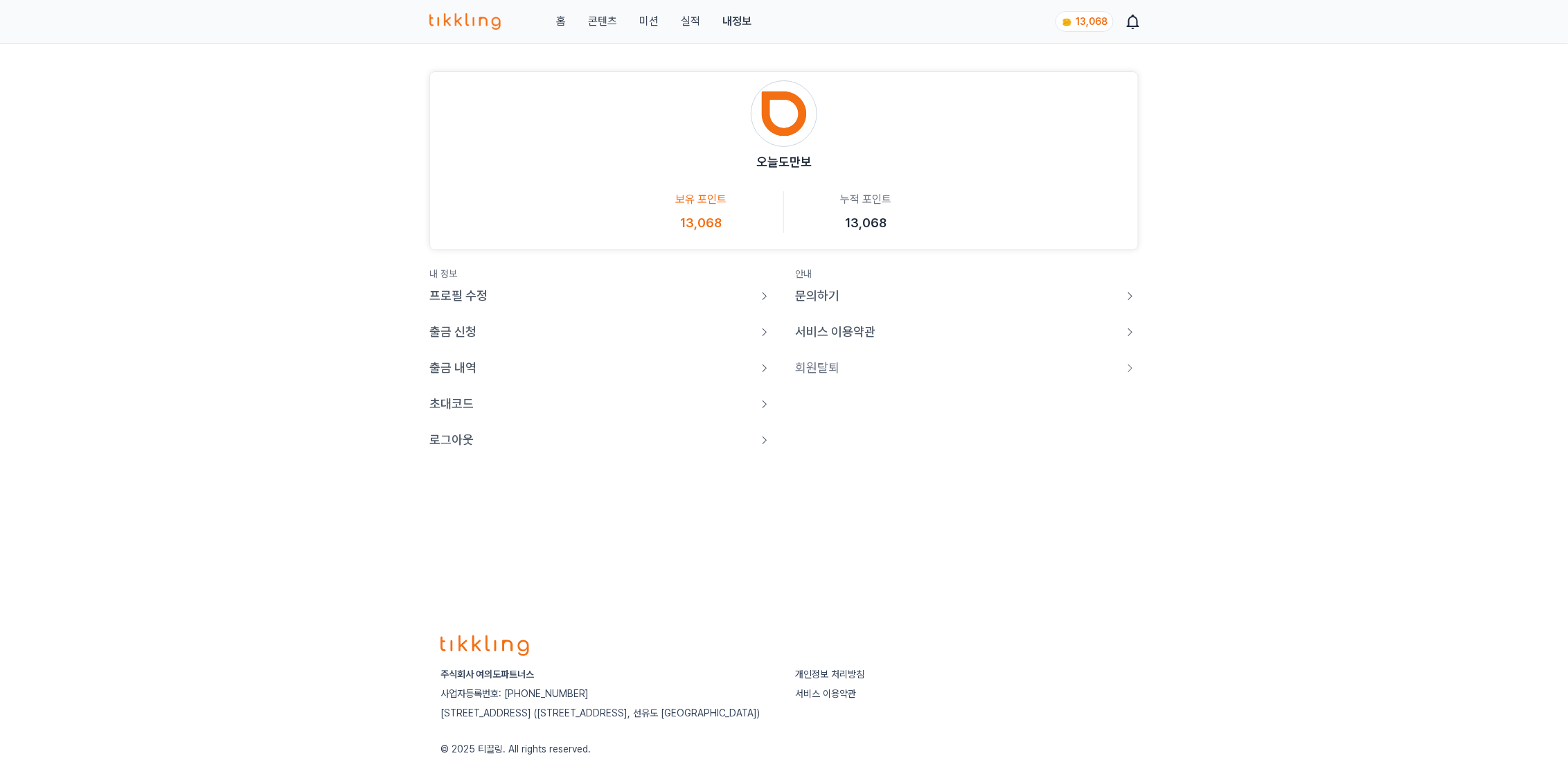
click at [463, 435] on p "로그아웃" at bounding box center [451, 440] width 45 height 20
